Goal: Information Seeking & Learning: Learn about a topic

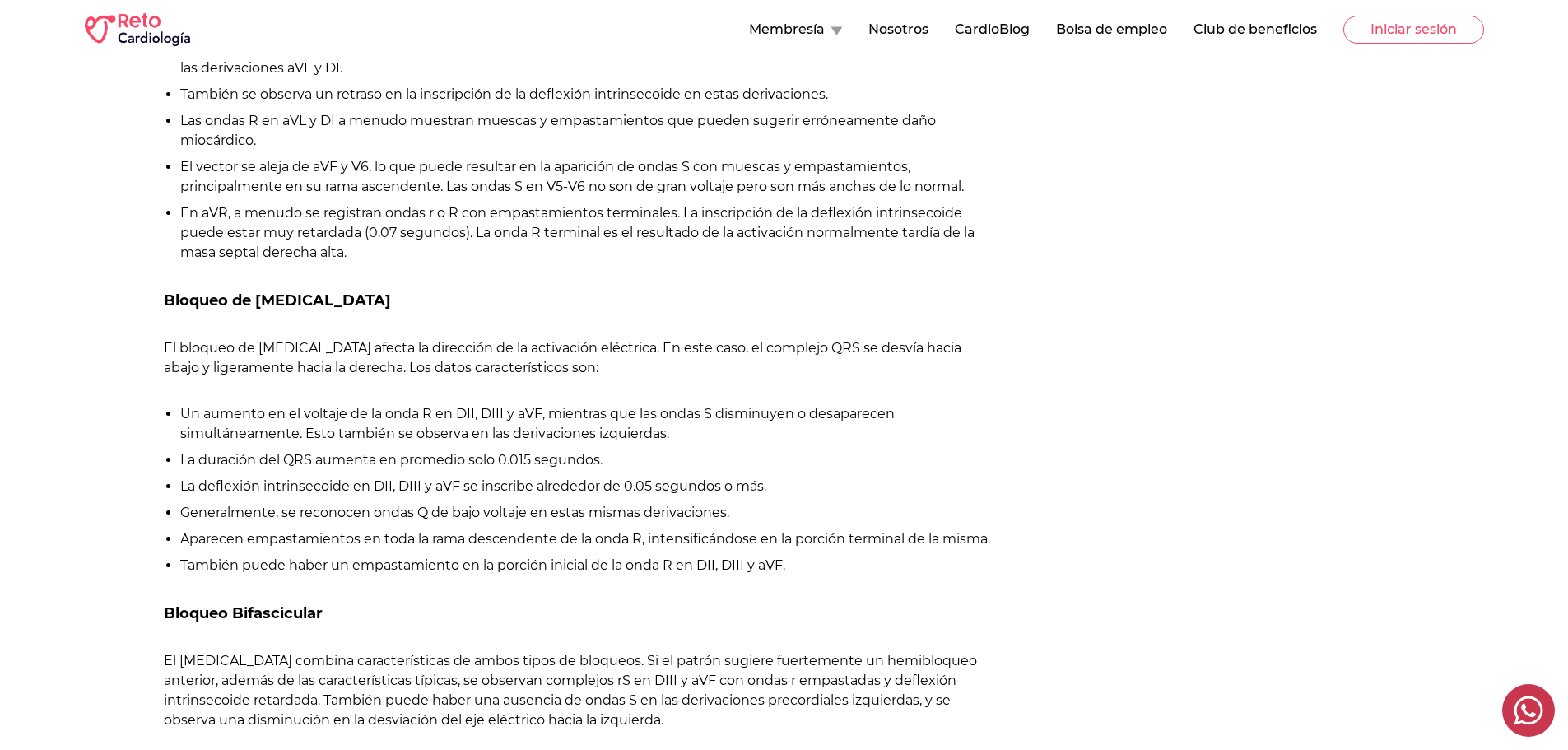
scroll to position [1316, 0]
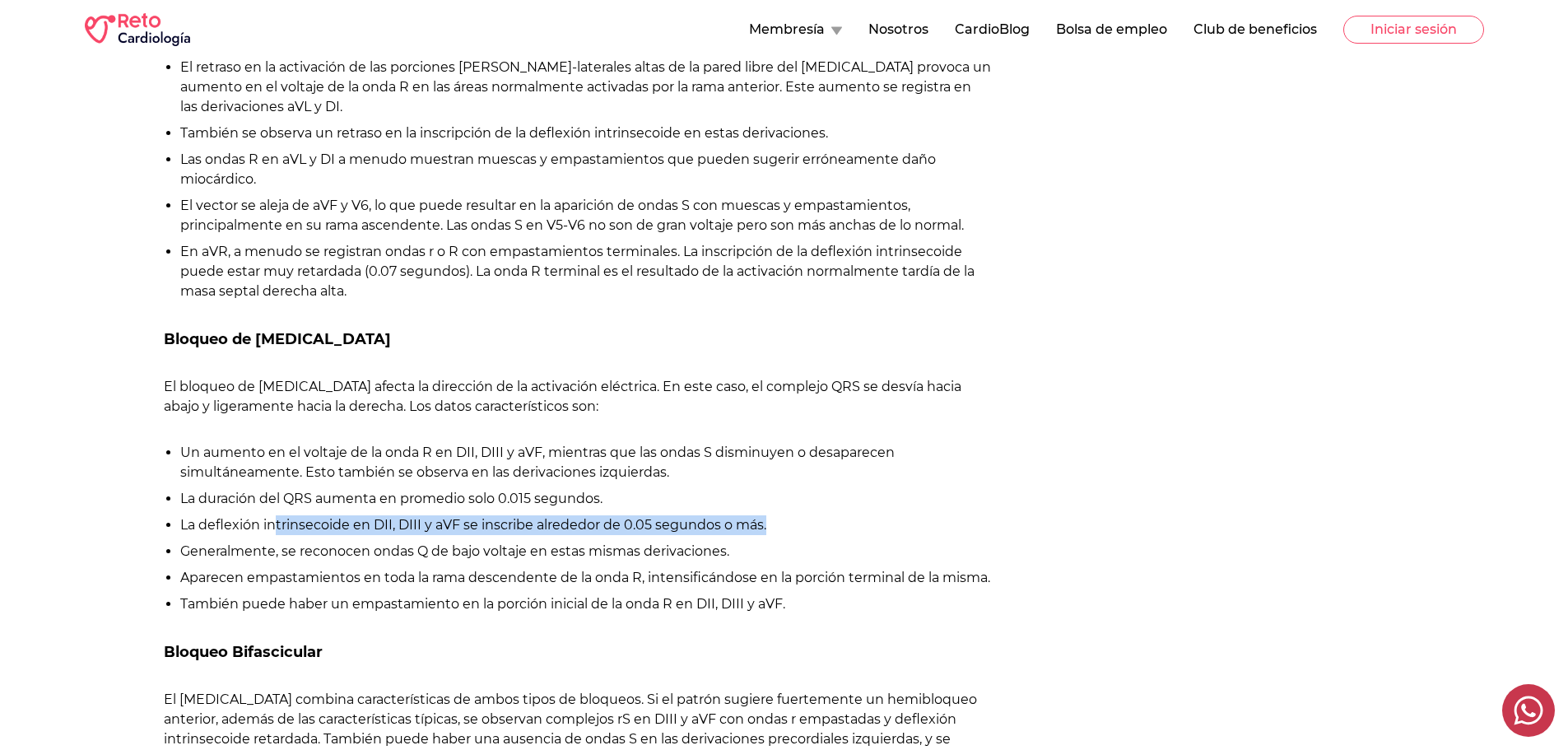
drag, startPoint x: 273, startPoint y: 553, endPoint x: 788, endPoint y: 566, distance: 515.2
click at [788, 535] on li "La deflexión intrinsecoide en DII, DIII y aVF se inscribe alrededor de 0.05 seg…" at bounding box center [585, 524] width 811 height 20
click at [313, 535] on li "La deflexión intrinsecoide en DII, DIII y aVF se inscribe alrededor de 0.05 seg…" at bounding box center [585, 524] width 811 height 20
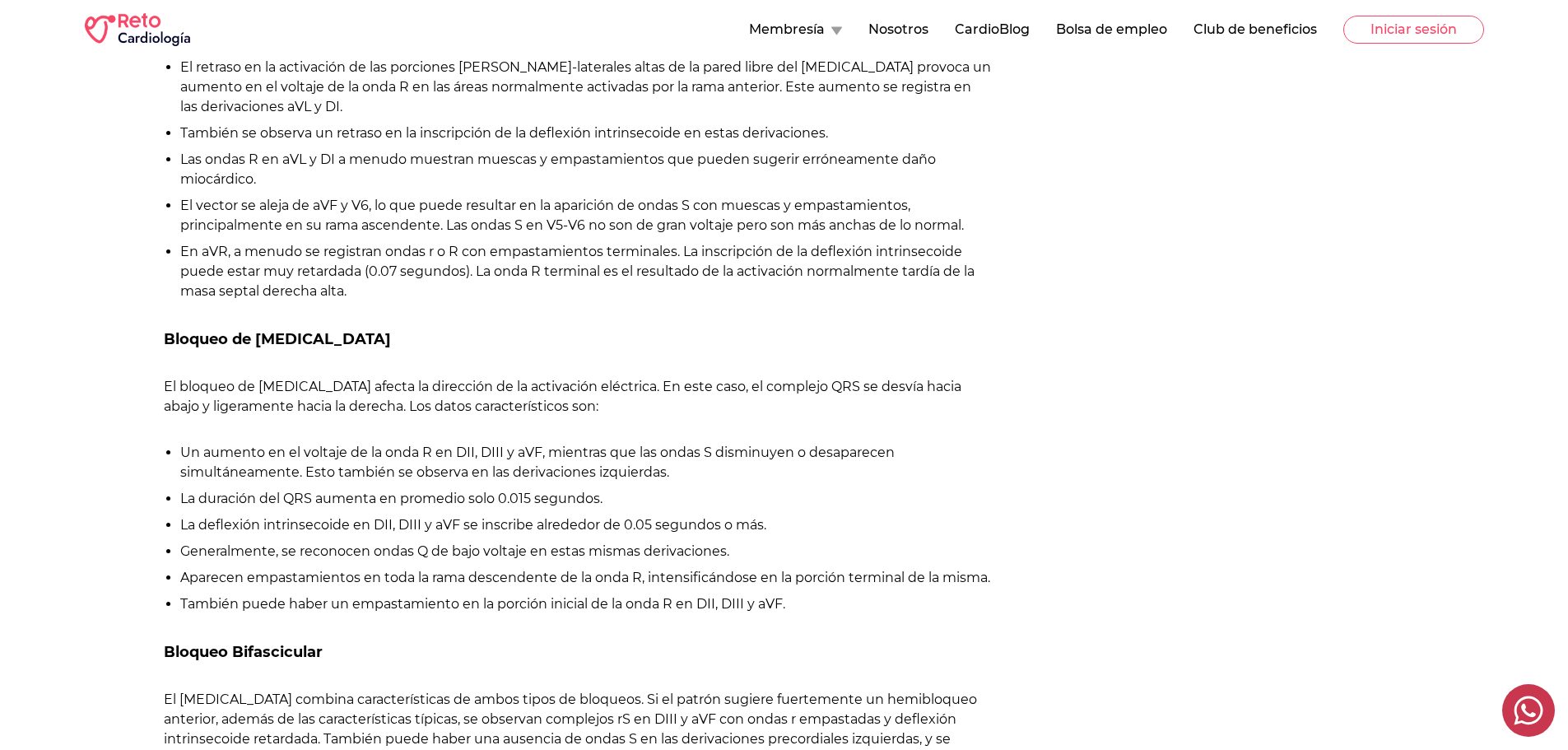
click at [371, 535] on li "La deflexión intrinsecoide en DII, DIII y aVF se inscribe alrededor de 0.05 seg…" at bounding box center [585, 524] width 811 height 20
click at [387, 535] on li "La deflexión intrinsecoide en DII, DIII y aVF se inscribe alrededor de 0.05 seg…" at bounding box center [585, 524] width 811 height 20
click at [409, 535] on li "La deflexión intrinsecoide en DII, DIII y aVF se inscribe alrededor de 0.05 seg…" at bounding box center [585, 524] width 811 height 20
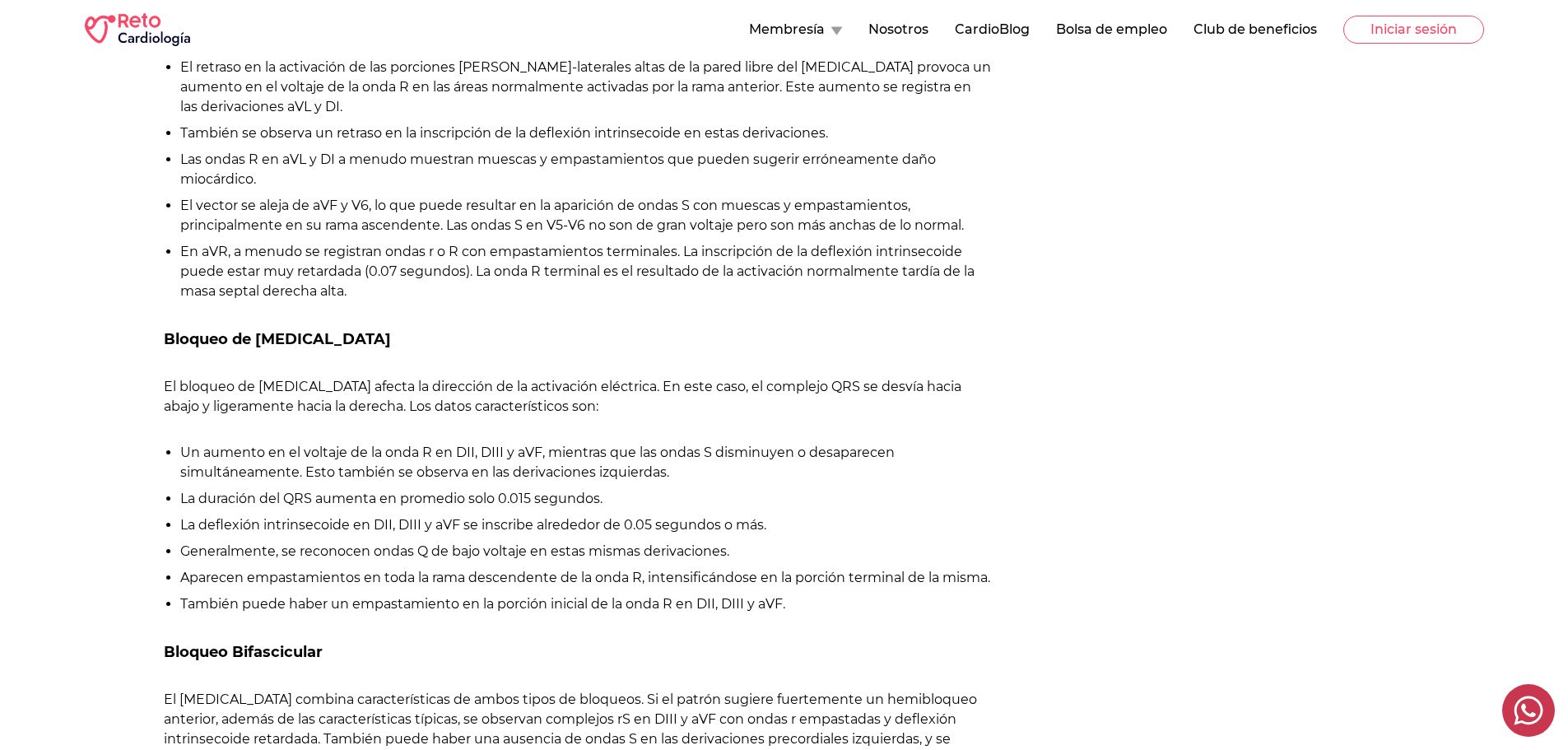
click at [450, 535] on li "La deflexión intrinsecoide en DII, DIII y aVF se inscribe alrededor de 0.05 seg…" at bounding box center [585, 524] width 811 height 20
click at [451, 535] on li "La deflexión intrinsecoide en DII, DIII y aVF se inscribe alrededor de 0.05 seg…" at bounding box center [585, 524] width 811 height 20
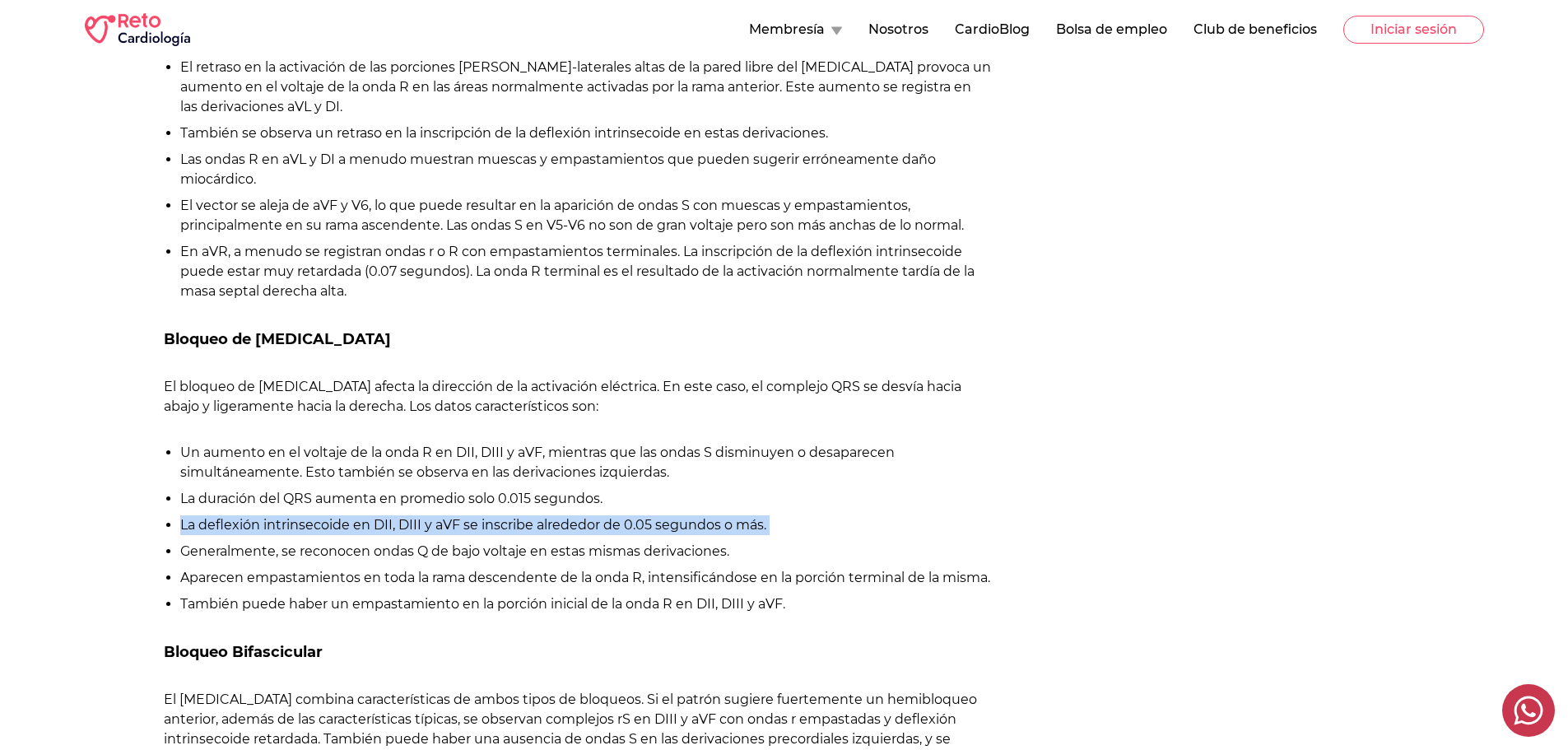
click at [451, 535] on li "La deflexión intrinsecoide en DII, DIII y aVF se inscribe alrededor de 0.05 seg…" at bounding box center [585, 524] width 811 height 20
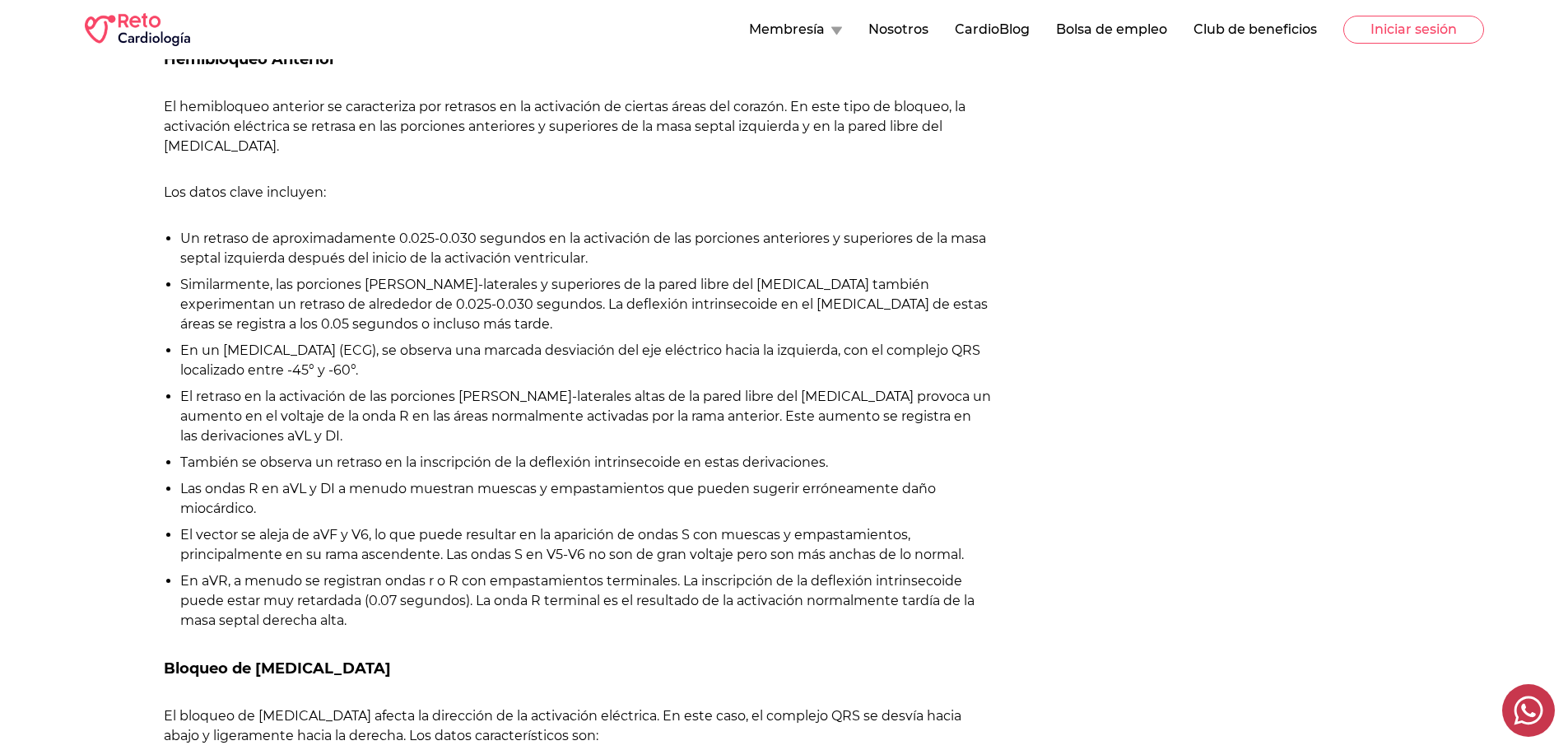
scroll to position [1500, 0]
